Goal: Task Accomplishment & Management: Use online tool/utility

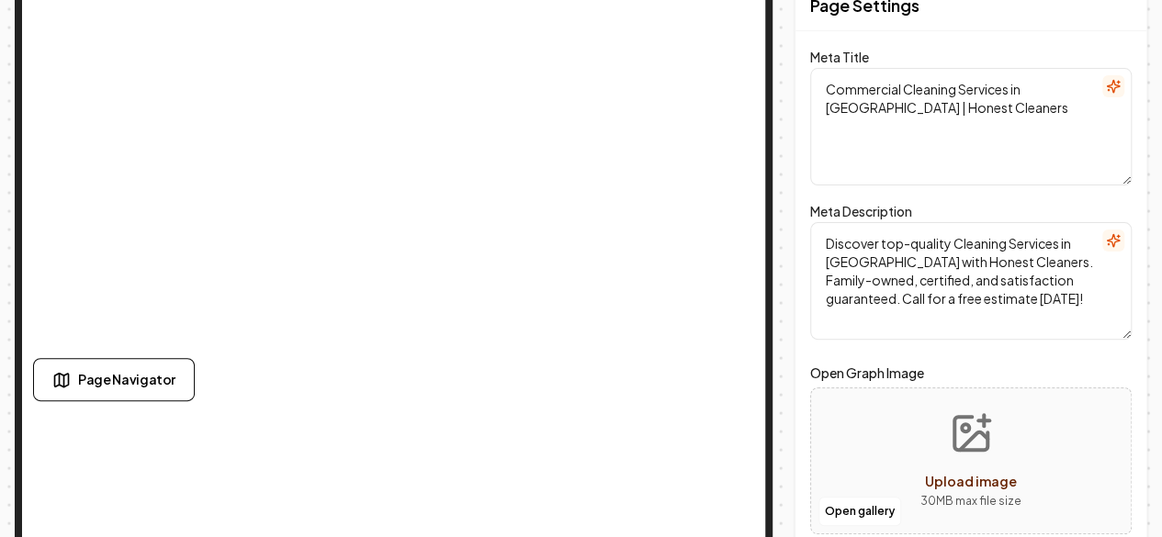
scroll to position [73, 0]
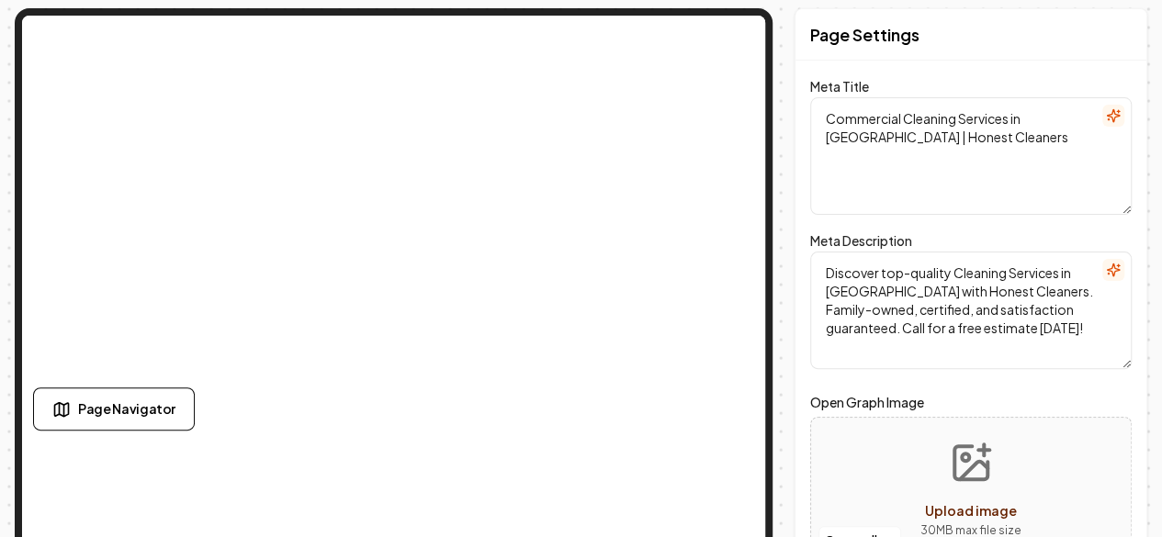
click at [0, 277] on div "Computer Required This feature is only available on a computer. Please switch t…" at bounding box center [581, 195] width 1162 height 537
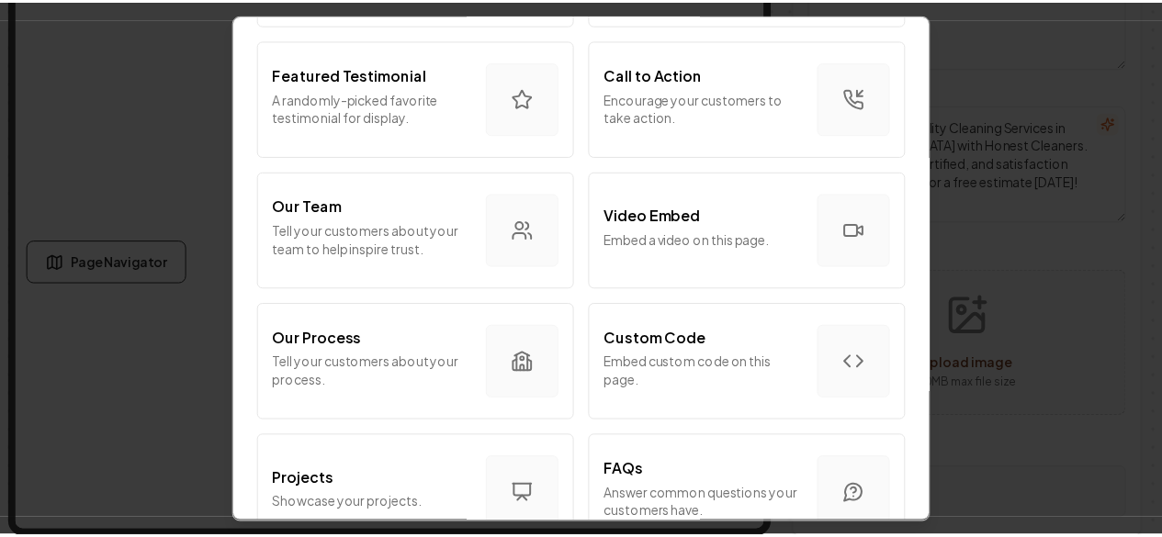
scroll to position [1052, 0]
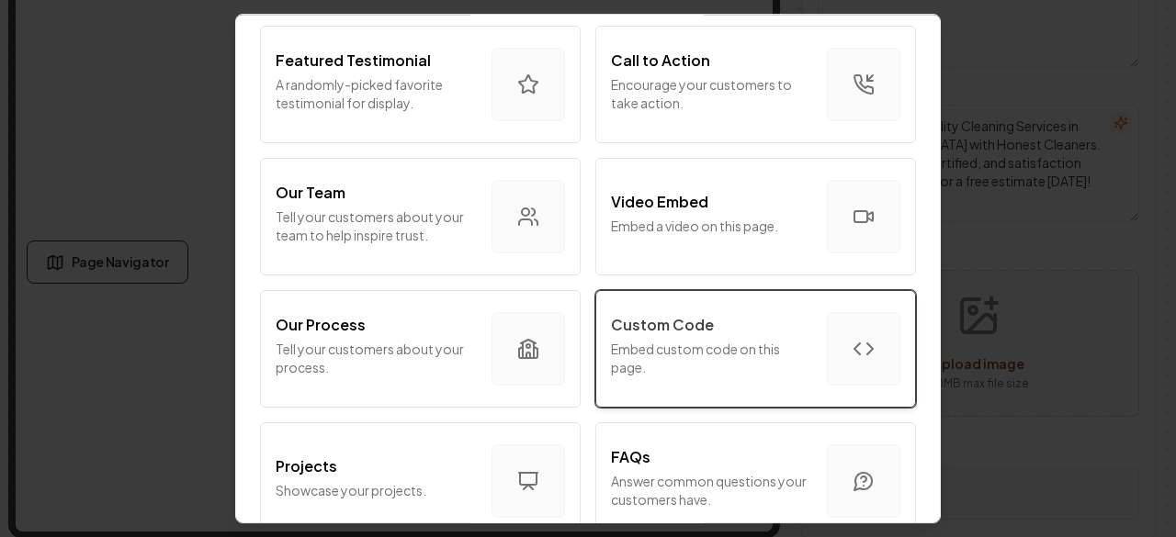
click at [671, 342] on p "Embed custom code on this page." at bounding box center [711, 358] width 201 height 37
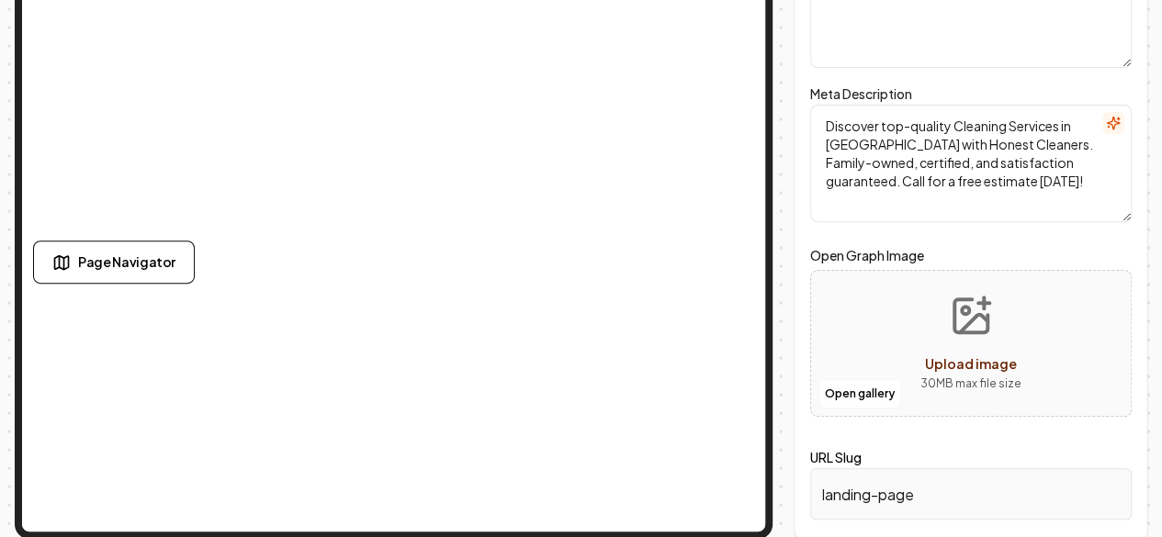
click at [412, 269] on div "Page Navigator" at bounding box center [297, 262] width 529 height 43
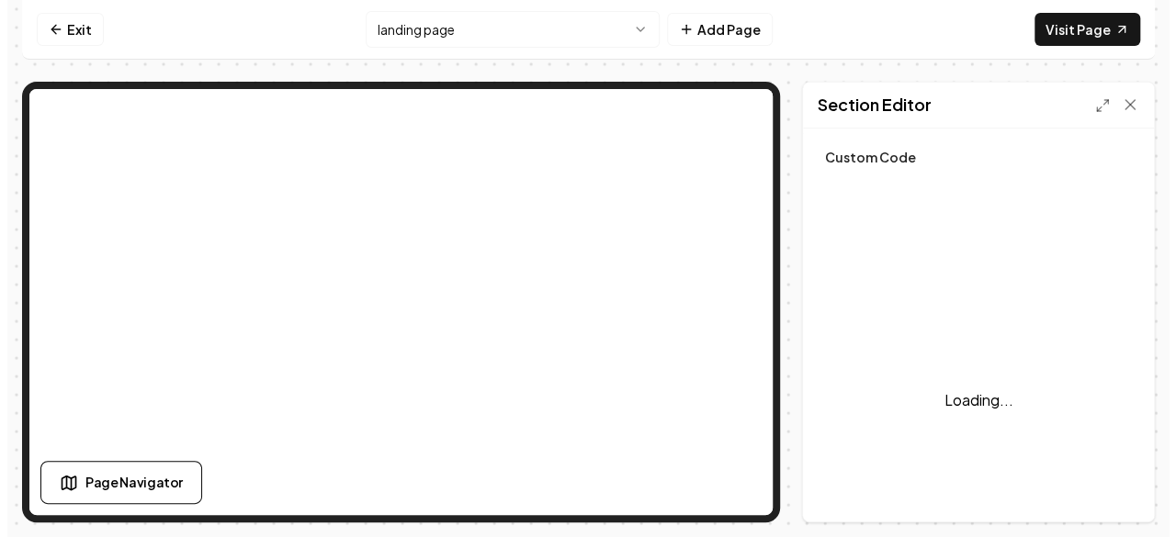
scroll to position [0, 0]
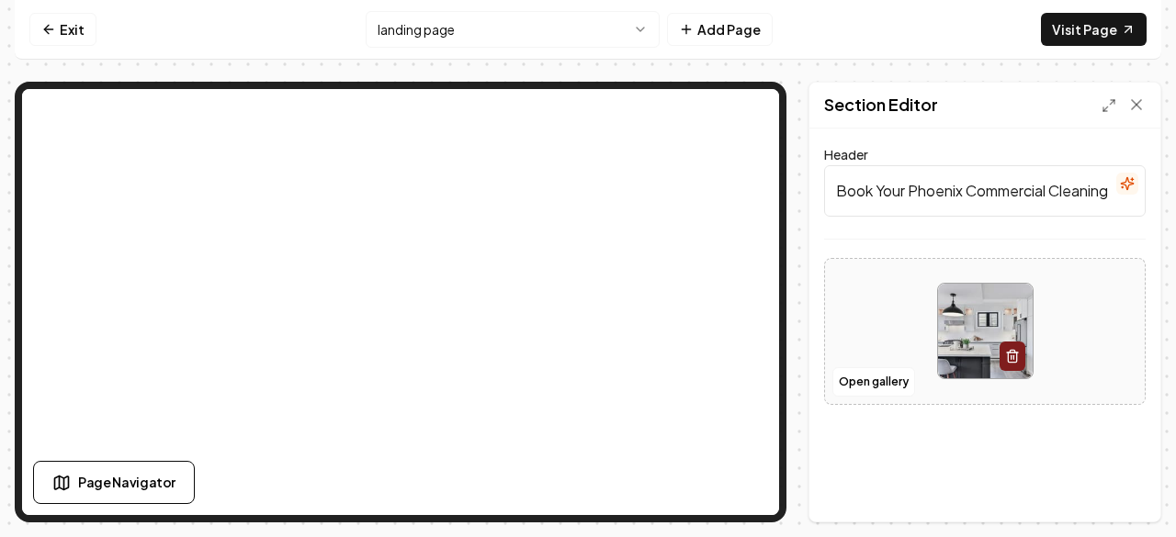
click at [426, 465] on div "Page Navigator" at bounding box center [297, 482] width 529 height 43
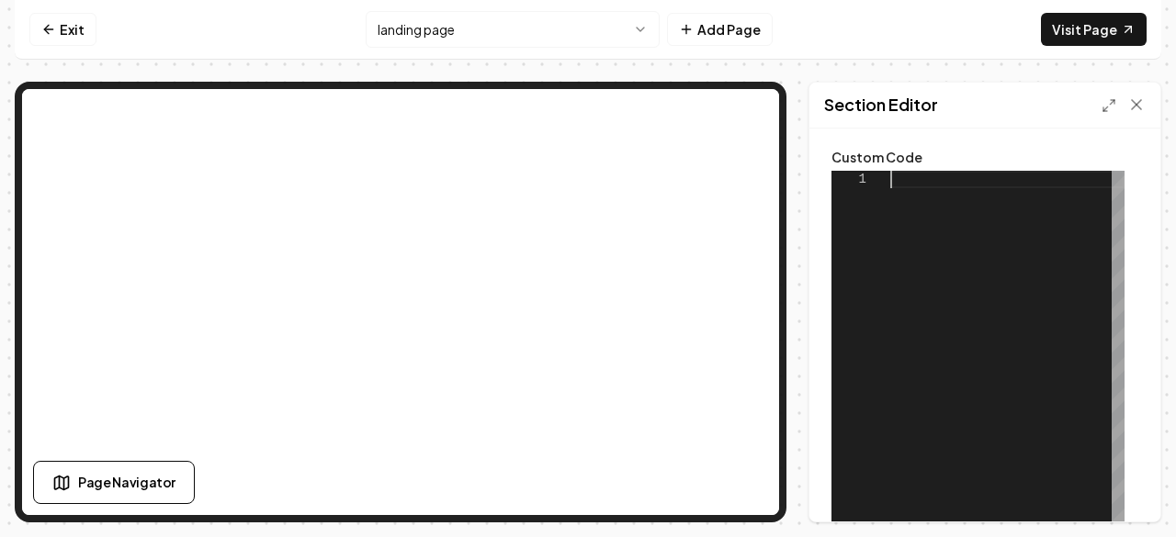
click at [921, 179] on div at bounding box center [1007, 400] width 234 height 459
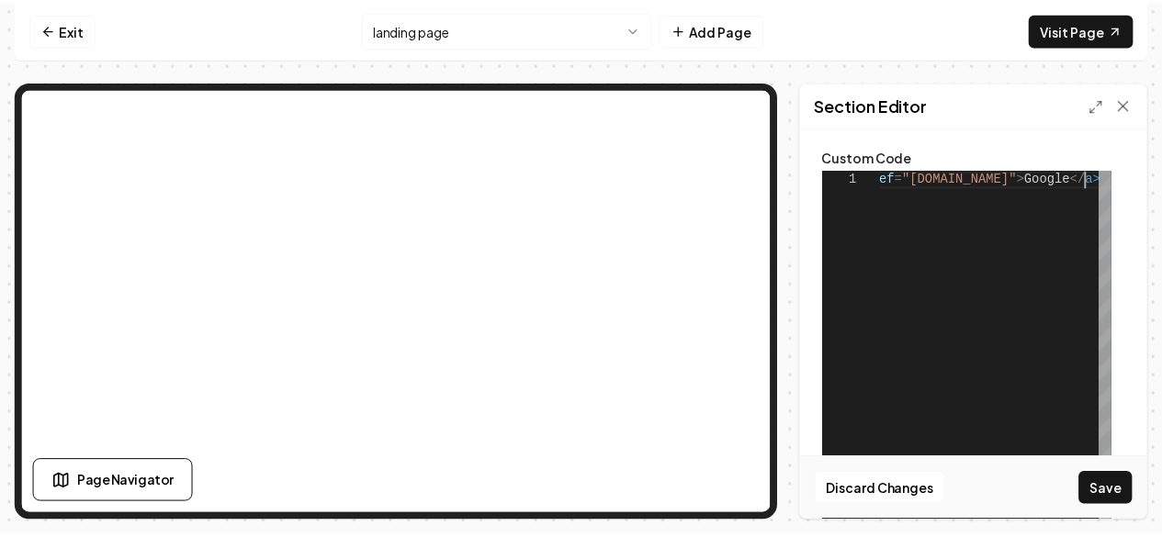
scroll to position [1, 246]
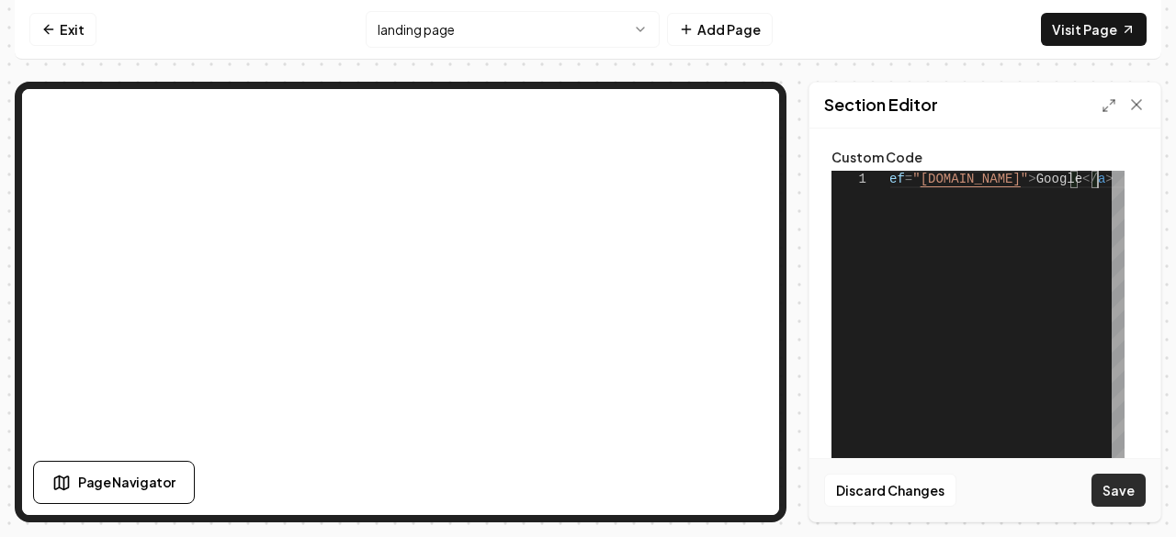
type textarea "**********"
click at [1116, 484] on button "Save" at bounding box center [1118, 490] width 54 height 33
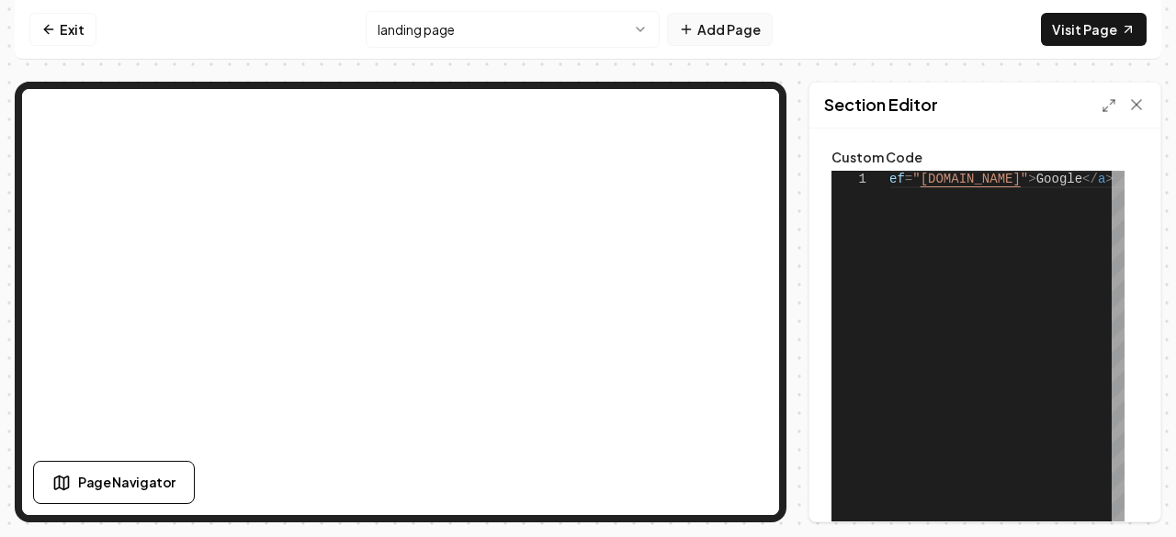
click at [715, 31] on button "Add Page" at bounding box center [720, 29] width 106 height 33
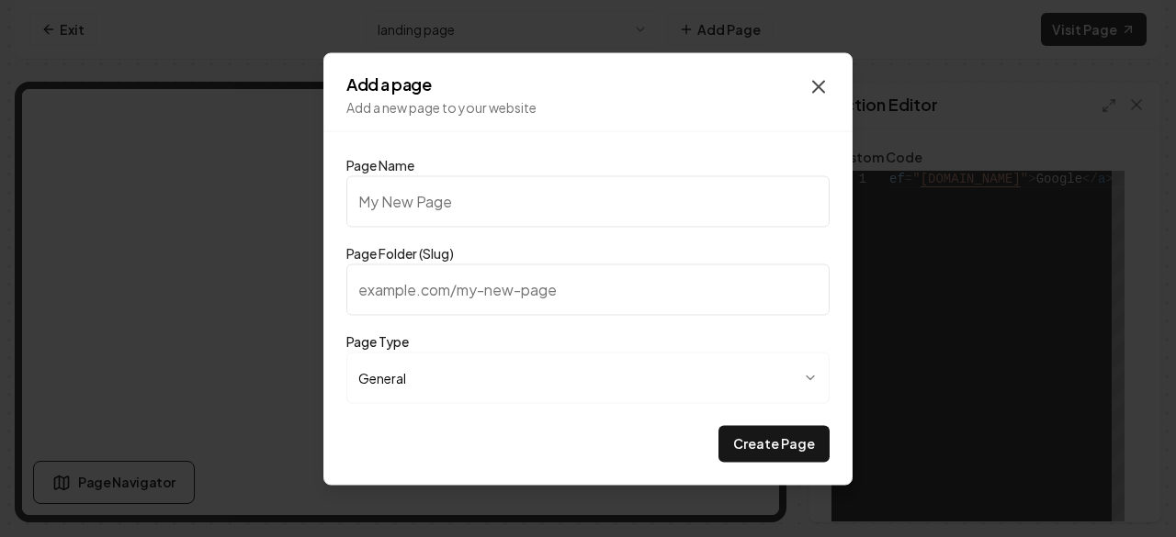
click at [817, 92] on icon "button" at bounding box center [818, 86] width 22 height 22
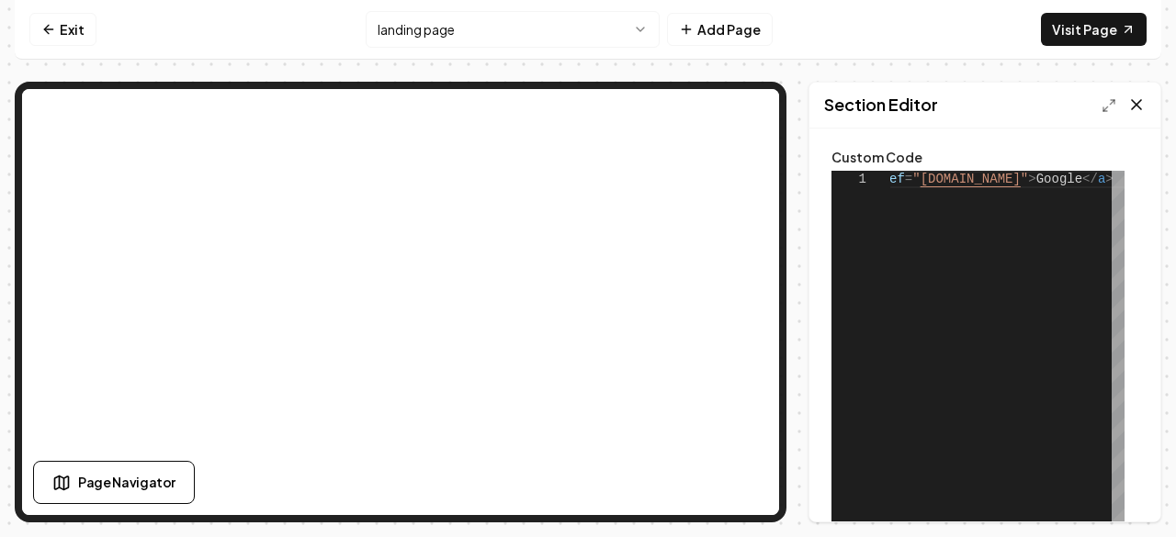
click at [1132, 106] on icon at bounding box center [1136, 105] width 18 height 18
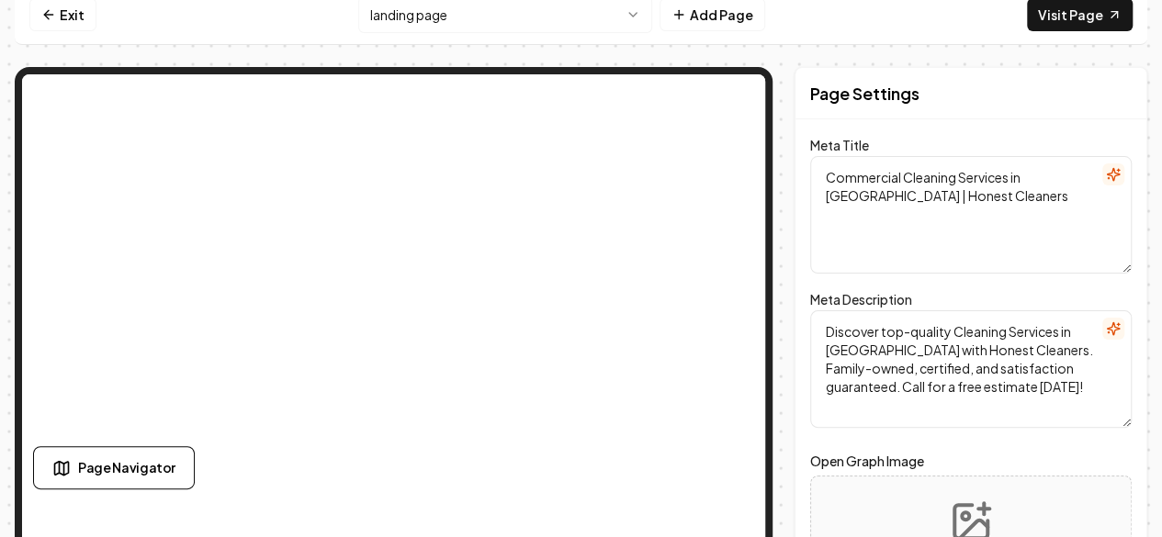
scroll to position [0, 0]
